Goal: Task Accomplishment & Management: Use online tool/utility

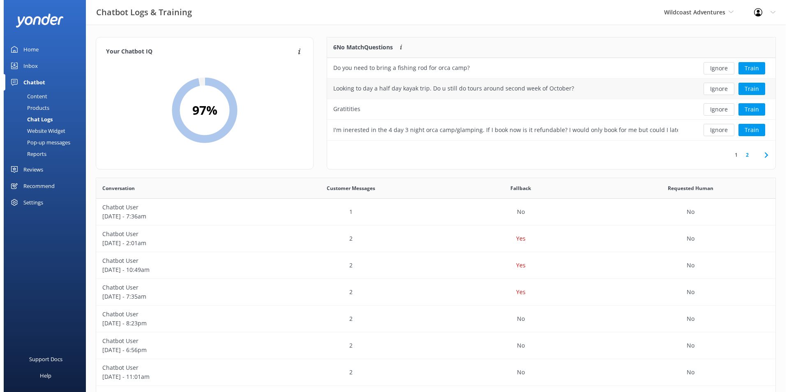
scroll to position [281, 672]
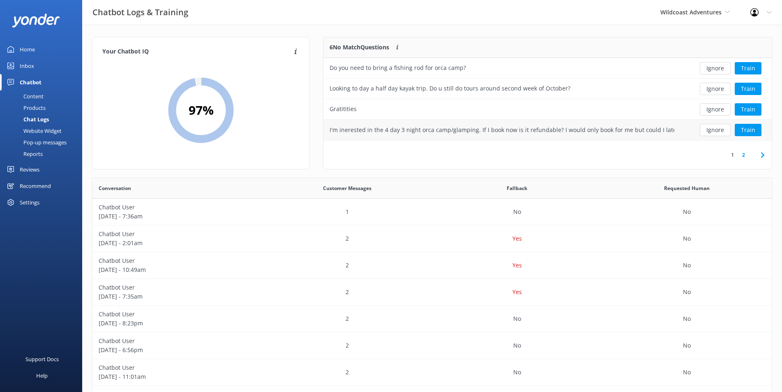
click at [624, 131] on div "I'm inerested in the 4 day 3 night orca camp/glamping. If I book now is it refu…" at bounding box center [502, 129] width 345 height 9
click at [757, 127] on button "Train" at bounding box center [748, 130] width 27 height 12
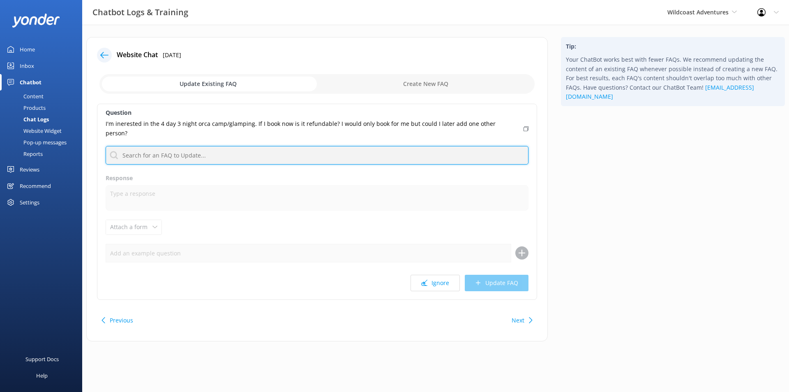
click at [151, 147] on input "text" at bounding box center [317, 155] width 423 height 18
type input "p"
